Goal: Find specific page/section: Find specific page/section

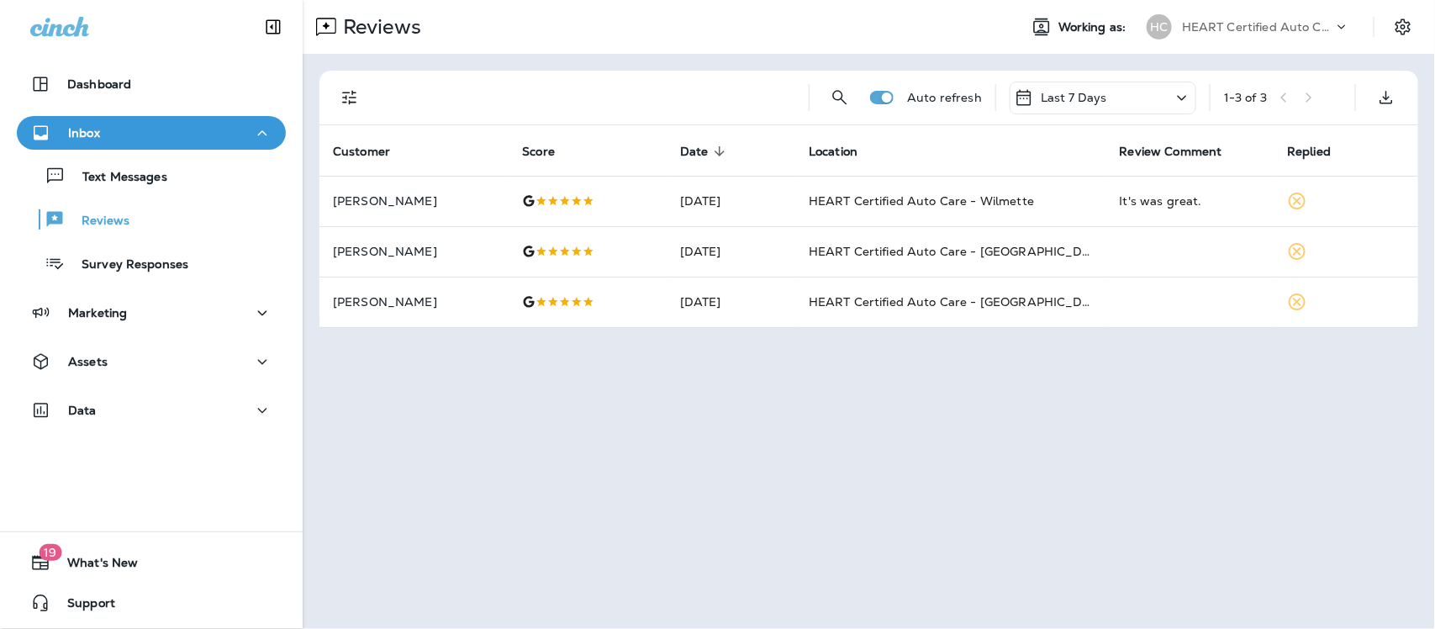
click at [1190, 98] on icon at bounding box center [1182, 97] width 20 height 21
click at [1044, 269] on p "Last 30 Days" at bounding box center [1103, 262] width 262 height 13
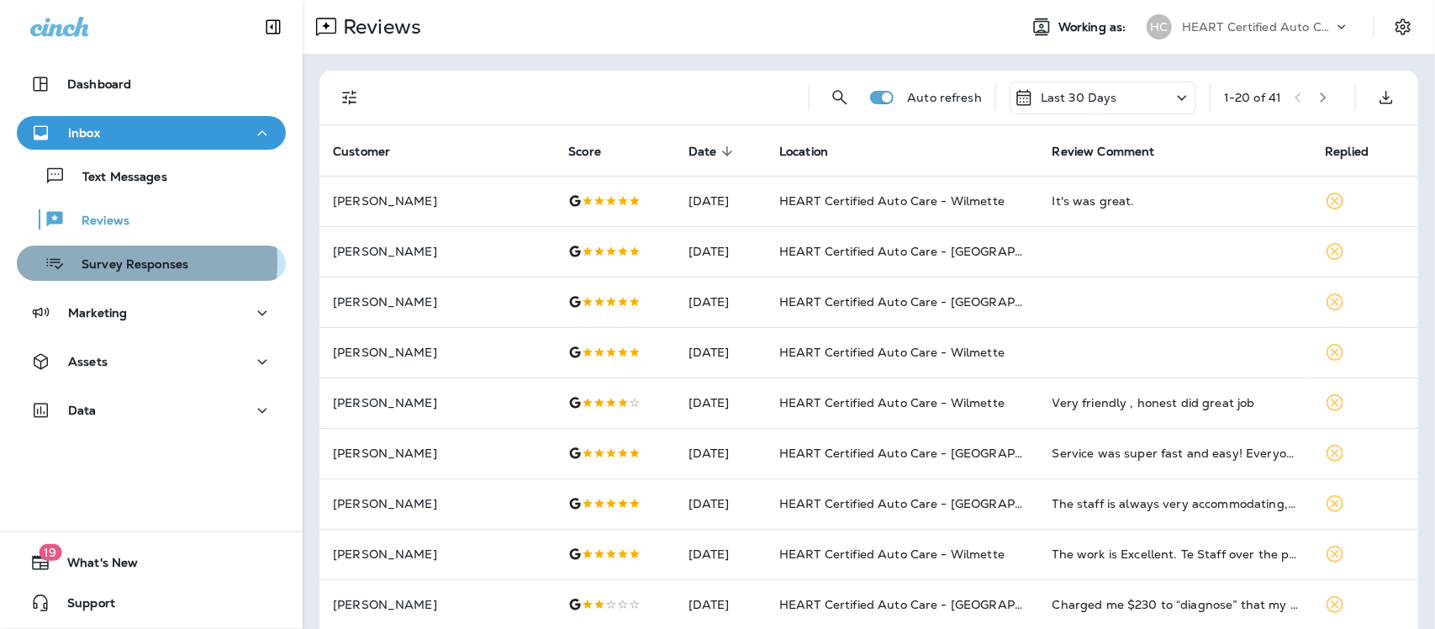
click at [85, 262] on p "Survey Responses" at bounding box center [127, 265] width 124 height 16
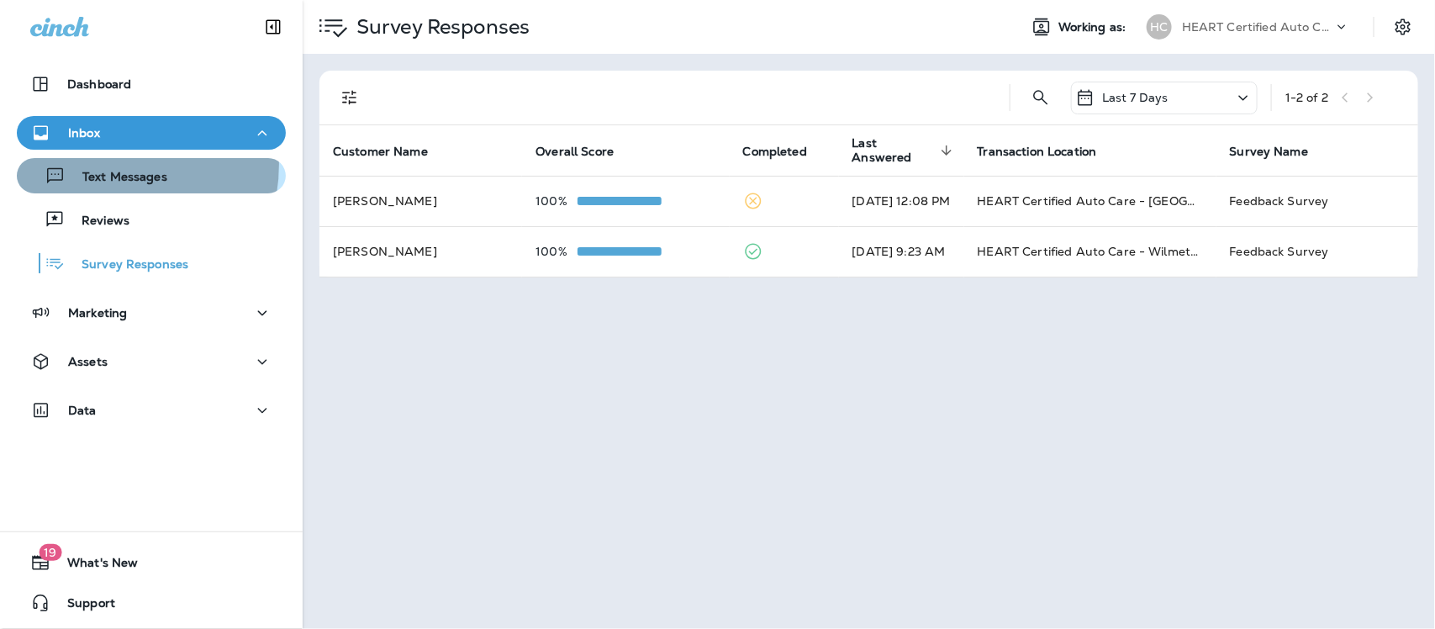
click at [93, 164] on div "Text Messages" at bounding box center [96, 175] width 144 height 25
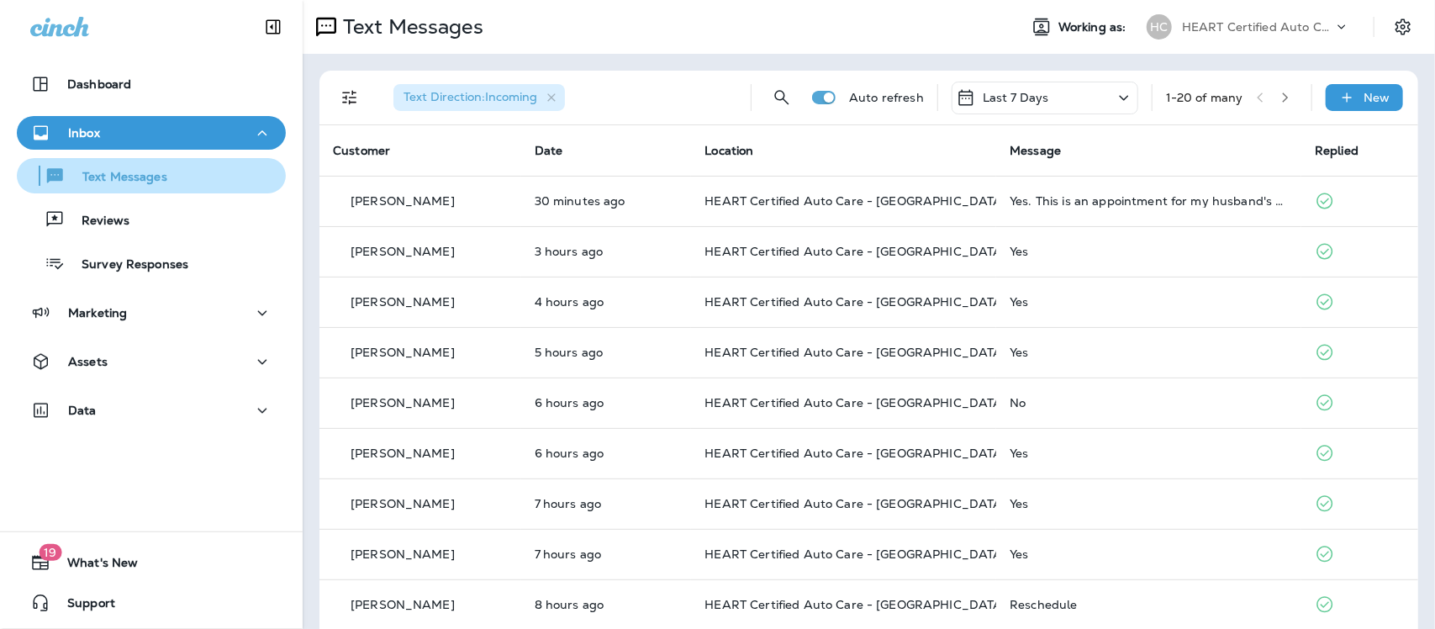
click at [124, 177] on p "Text Messages" at bounding box center [117, 178] width 102 height 16
